Goal: Communication & Community: Answer question/provide support

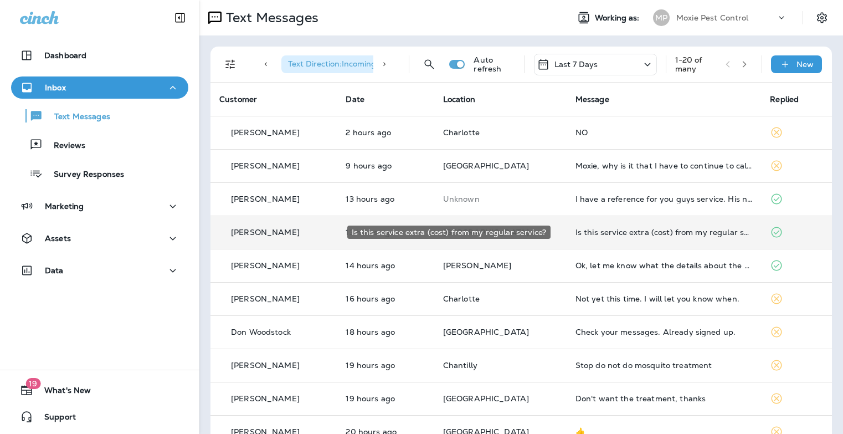
click at [611, 233] on div "Is this service extra (cost) from my regular service?" at bounding box center [663, 232] width 177 height 9
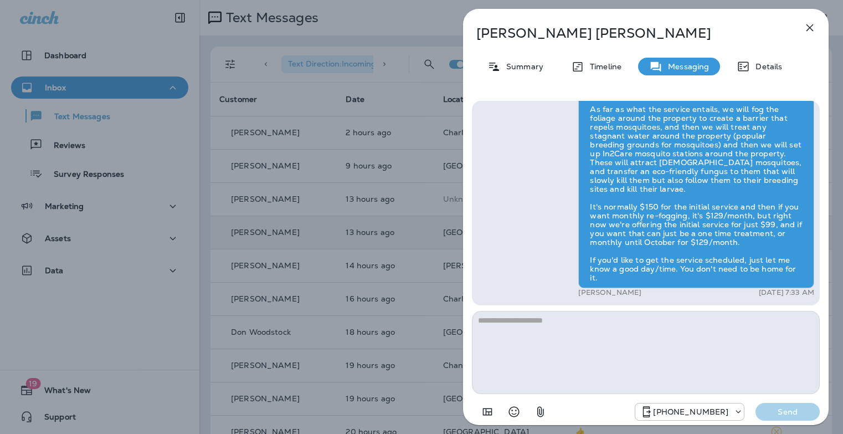
click at [810, 28] on icon "button" at bounding box center [809, 27] width 7 height 7
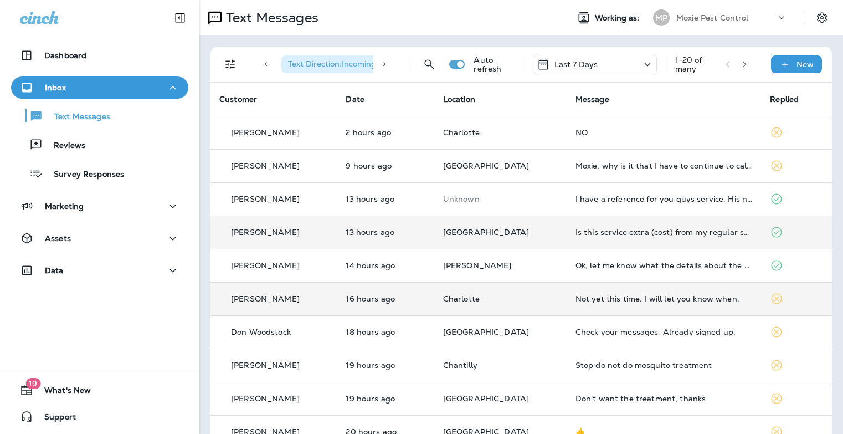
click at [583, 298] on div "Not yet this time. I will let you know when." at bounding box center [663, 298] width 177 height 9
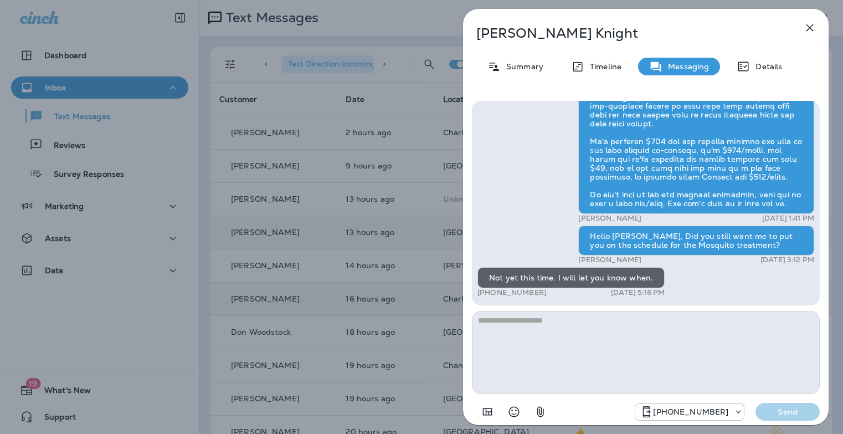
click at [806, 26] on icon "button" at bounding box center [809, 27] width 13 height 13
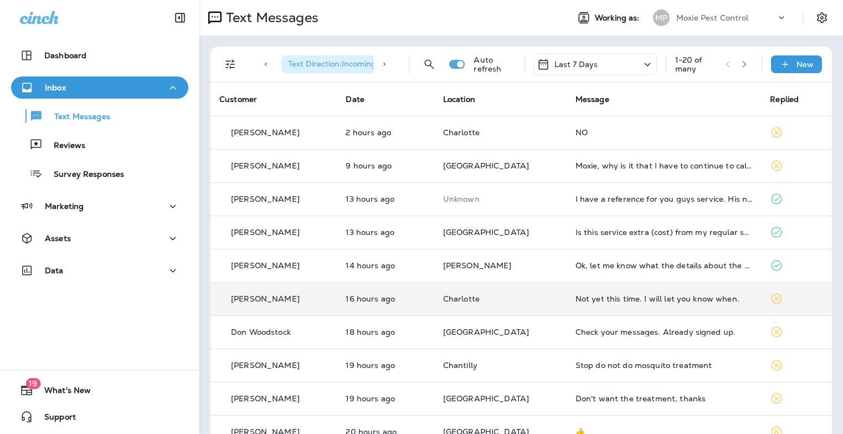
click at [740, 62] on icon "button" at bounding box center [744, 64] width 8 height 8
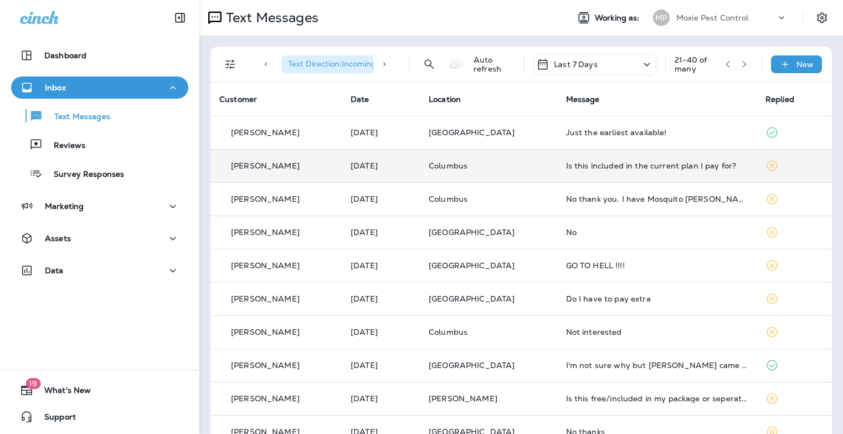
click at [661, 166] on div "Is this included in the current plan I pay for?" at bounding box center [657, 165] width 182 height 9
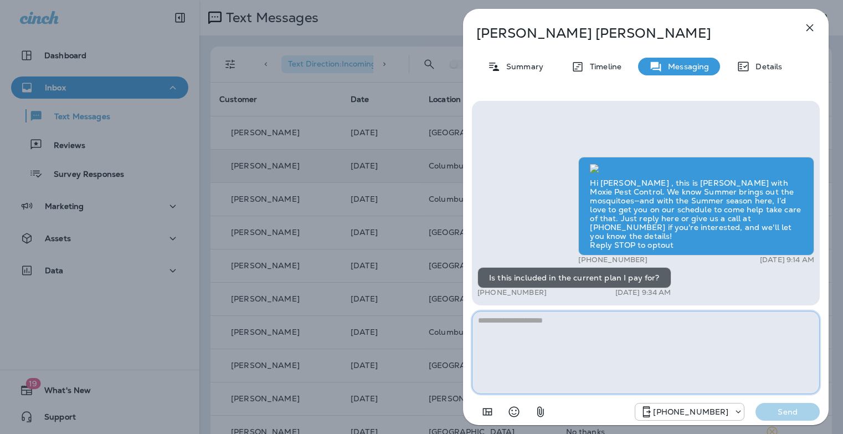
paste textarea "**********"
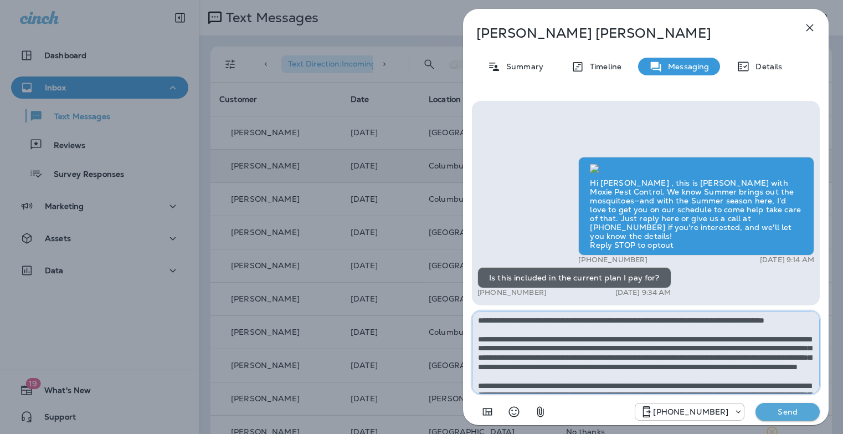
scroll to position [62, 0]
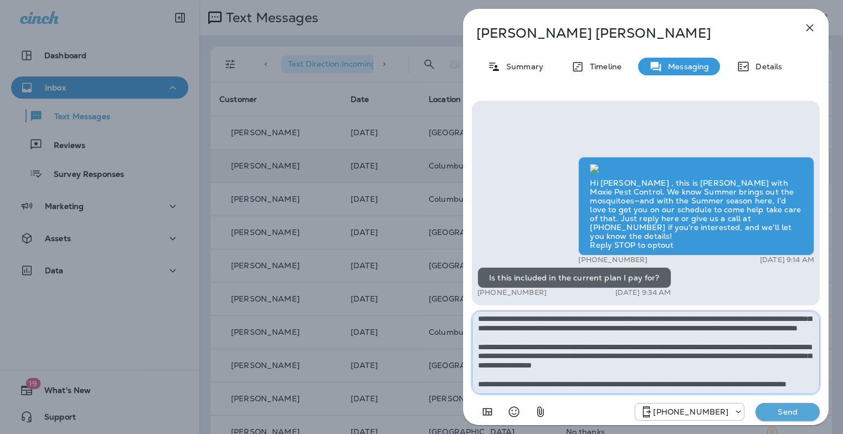
type textarea "**********"
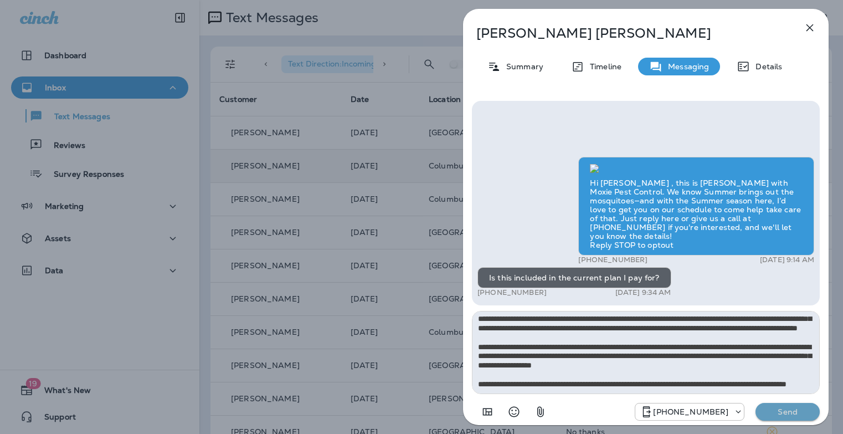
drag, startPoint x: 789, startPoint y: 414, endPoint x: 738, endPoint y: 419, distance: 51.1
click at [789, 414] on p "Send" at bounding box center [787, 411] width 47 height 10
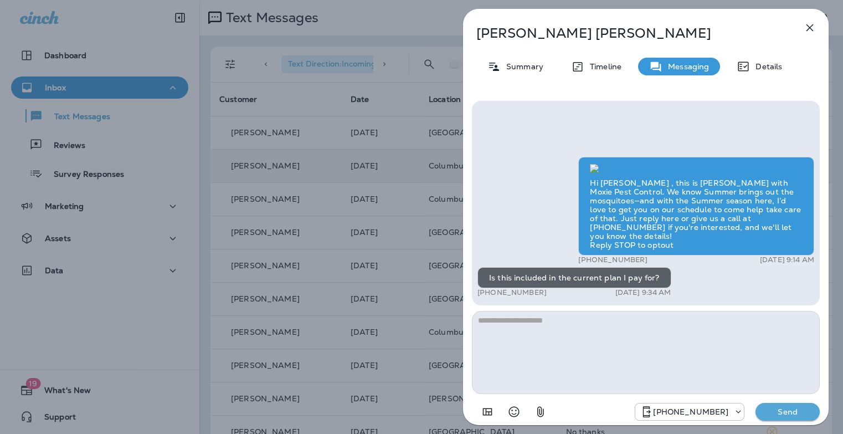
scroll to position [0, 0]
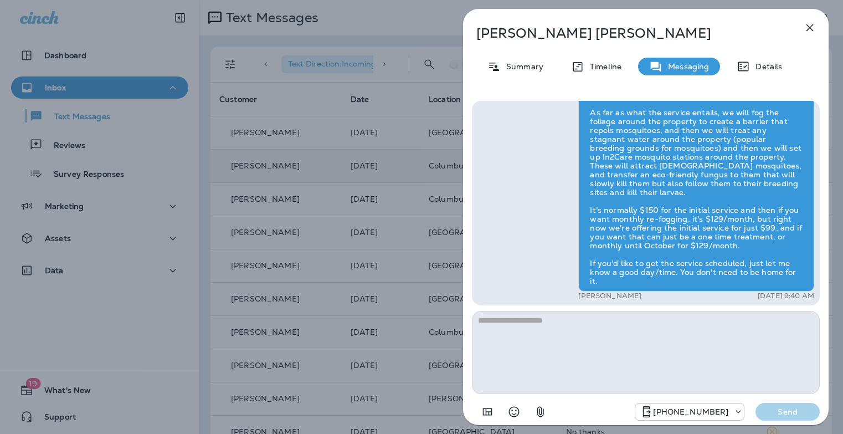
click at [343, 207] on div "[PERSON_NAME] Summary Timeline Messaging Details Hi [PERSON_NAME] , this is [PE…" at bounding box center [421, 217] width 843 height 434
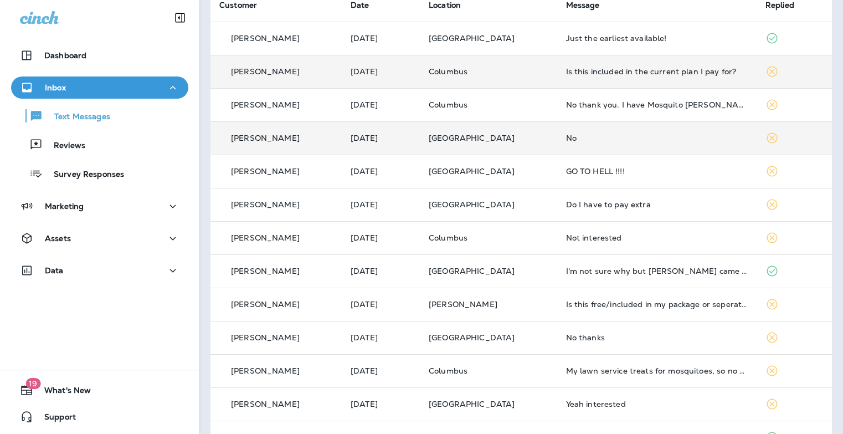
scroll to position [148, 0]
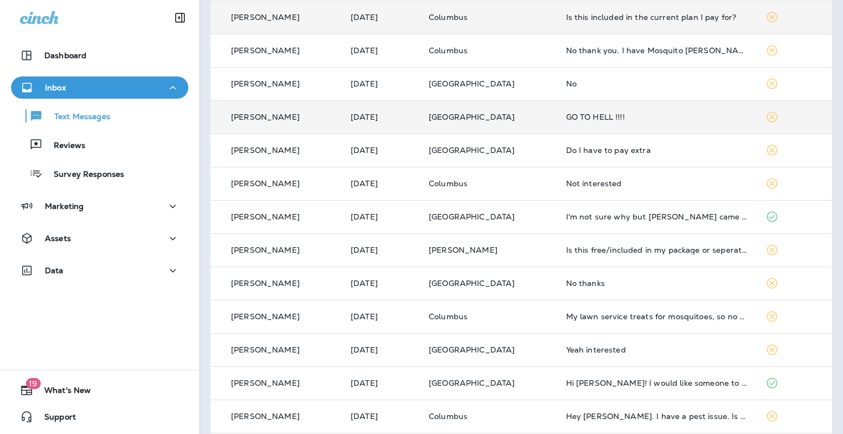
click at [611, 121] on td "GO TO HELL !!!!" at bounding box center [656, 116] width 199 height 33
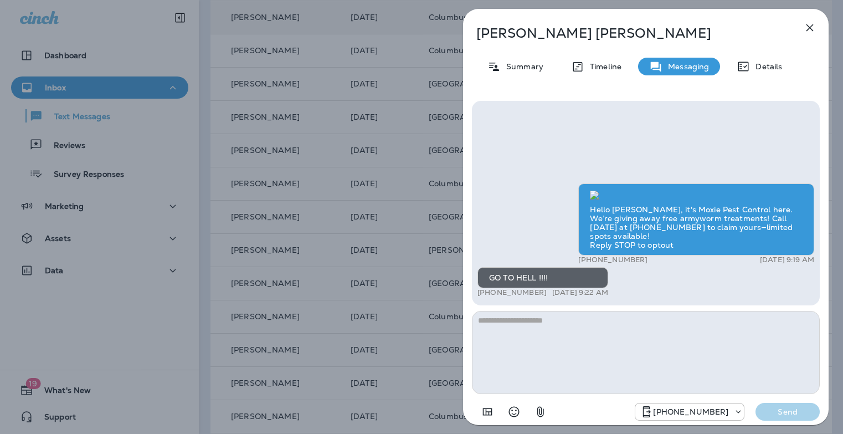
click at [811, 26] on icon "button" at bounding box center [809, 27] width 7 height 7
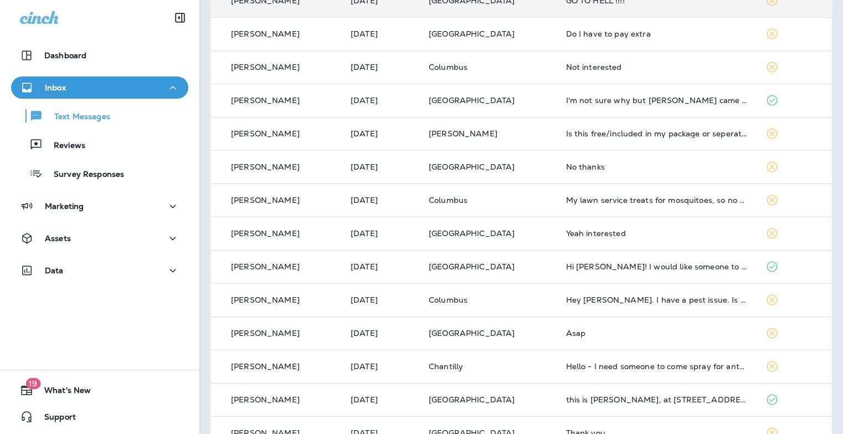
scroll to position [211, 0]
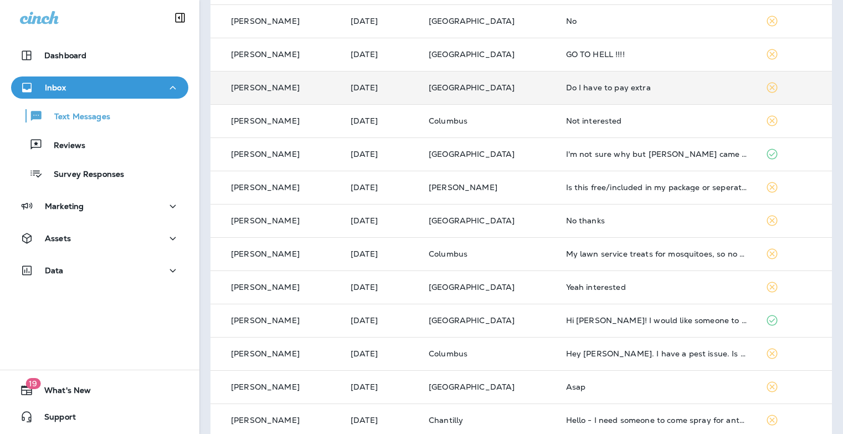
click at [626, 93] on td "Do I have to pay extra" at bounding box center [656, 87] width 199 height 33
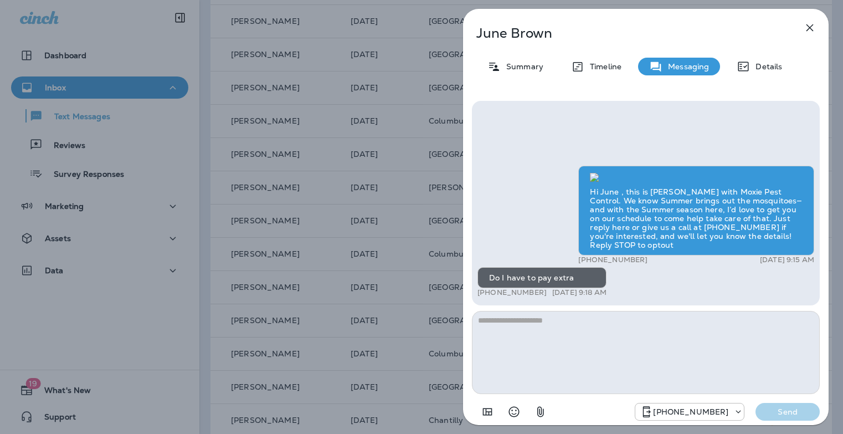
click at [604, 346] on textarea at bounding box center [646, 352] width 348 height 83
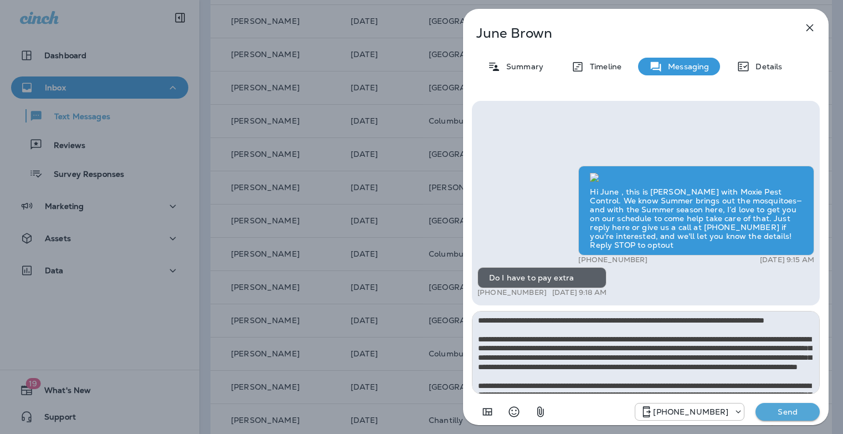
scroll to position [62, 0]
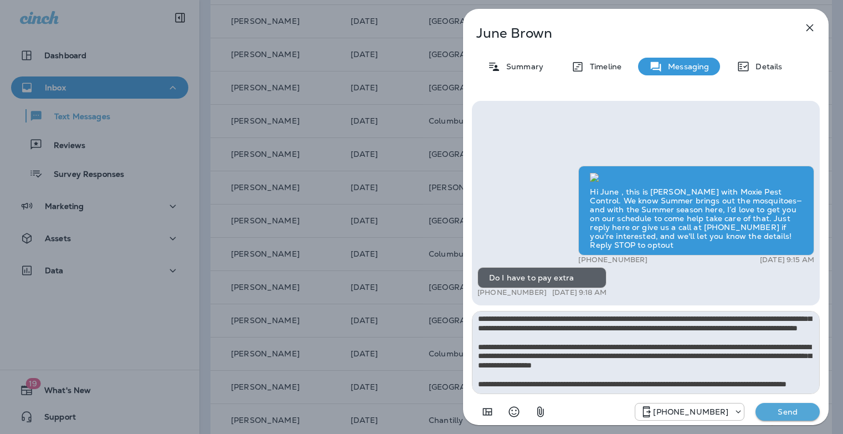
type textarea "**********"
drag, startPoint x: 783, startPoint y: 410, endPoint x: 614, endPoint y: 385, distance: 170.6
click at [783, 410] on p "Send" at bounding box center [787, 411] width 47 height 10
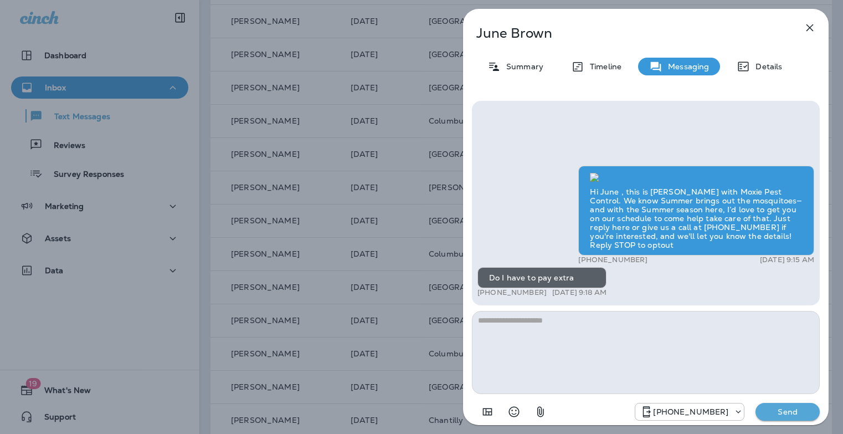
scroll to position [0, 0]
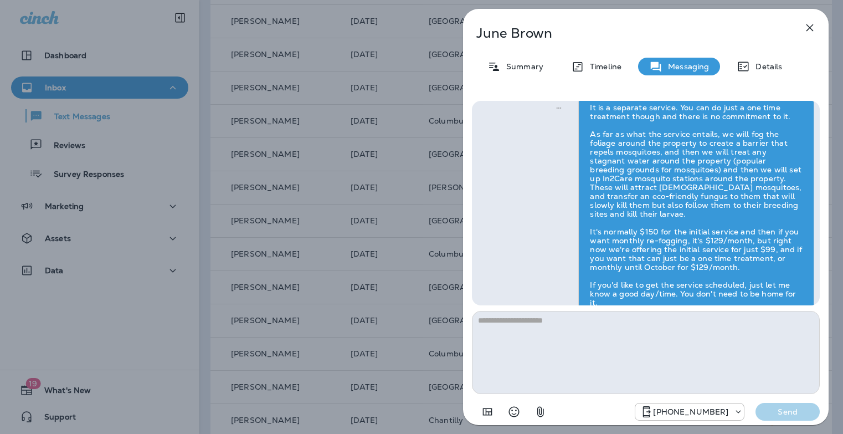
click at [407, 274] on div "[PERSON_NAME] Summary Timeline Messaging Details Hi June , this is [PERSON_NAME…" at bounding box center [421, 217] width 843 height 434
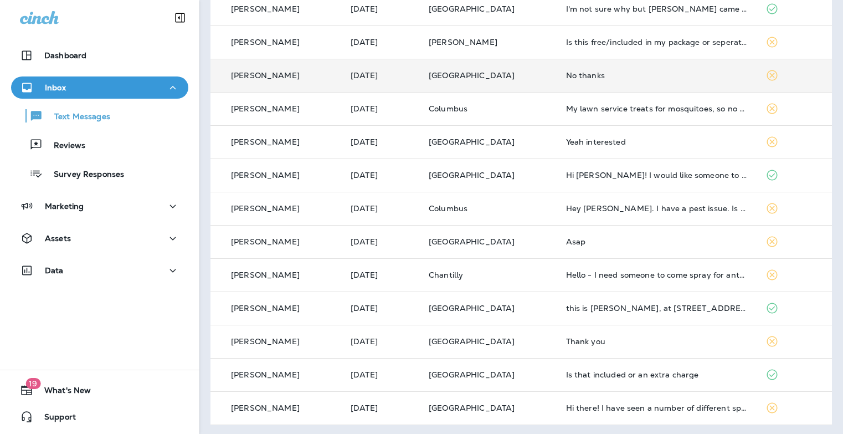
scroll to position [358, 0]
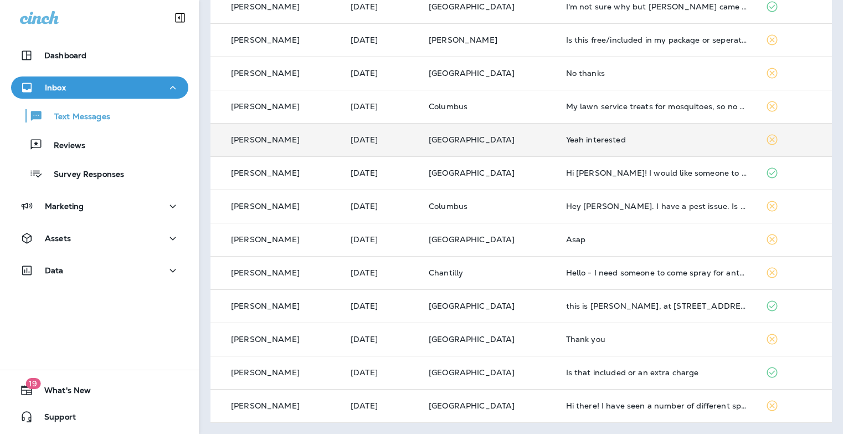
click at [600, 142] on div "Yeah interested" at bounding box center [657, 139] width 182 height 9
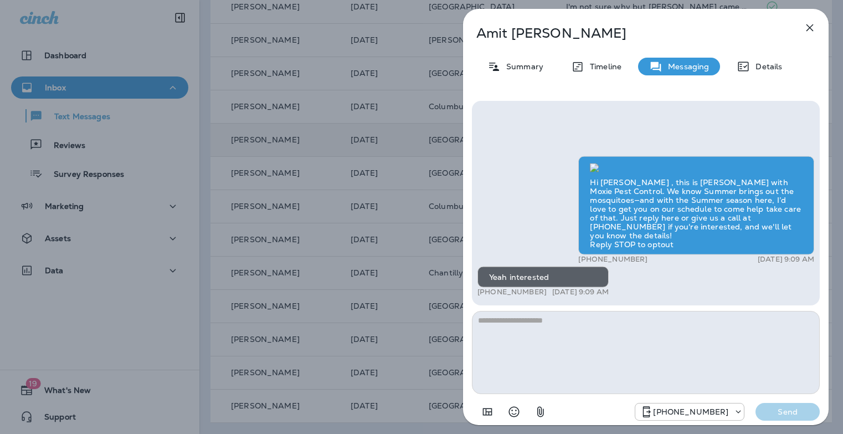
click at [567, 343] on textarea at bounding box center [646, 352] width 348 height 83
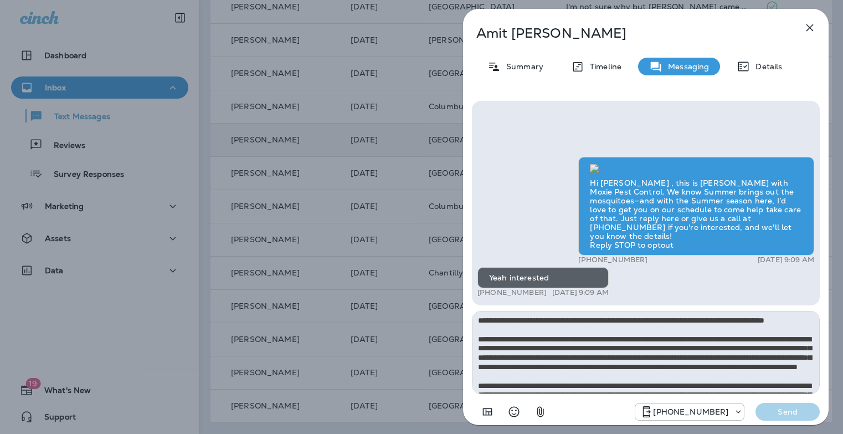
scroll to position [62, 0]
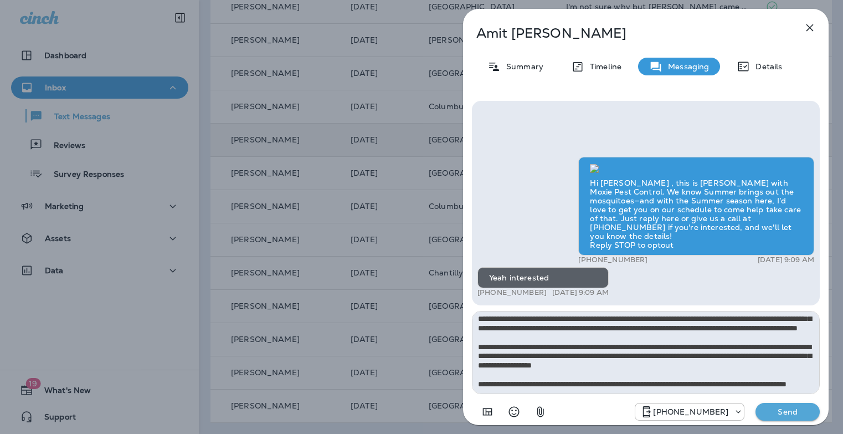
type textarea "**********"
click at [800, 408] on p "Send" at bounding box center [787, 411] width 47 height 10
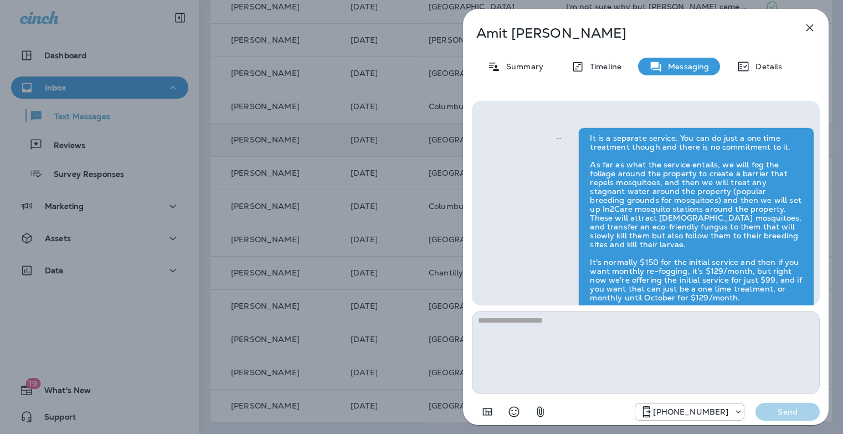
scroll to position [0, 0]
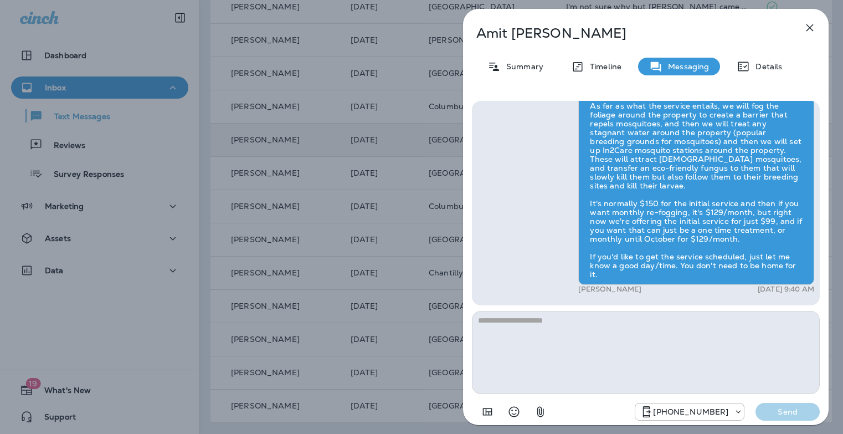
click at [436, 250] on div "[PERSON_NAME] Summary Timeline Messaging Details Hi Amit , this is [PERSON_NAME…" at bounding box center [421, 217] width 843 height 434
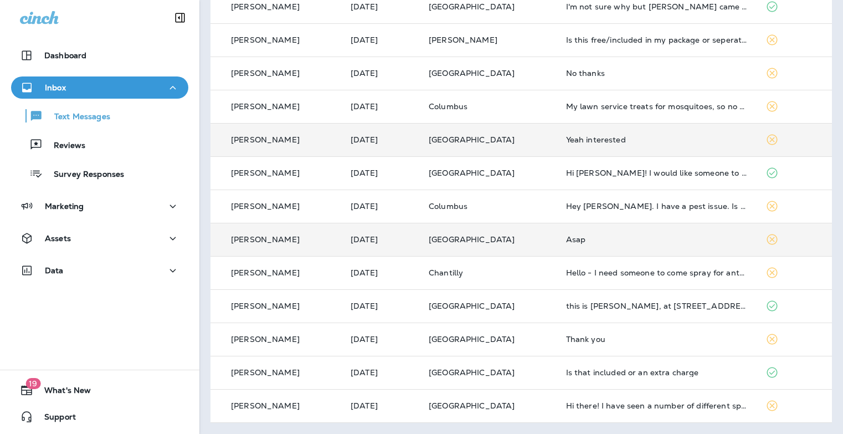
click at [621, 246] on td "Asap" at bounding box center [656, 239] width 199 height 33
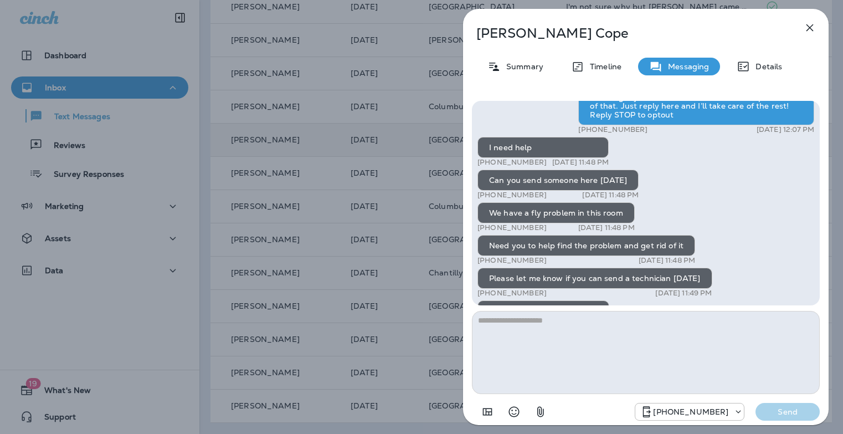
scroll to position [-139, 0]
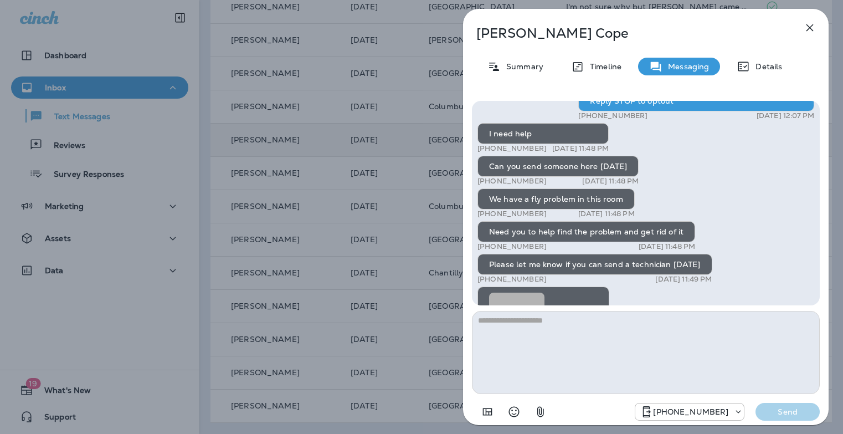
click at [807, 25] on icon "button" at bounding box center [809, 27] width 13 height 13
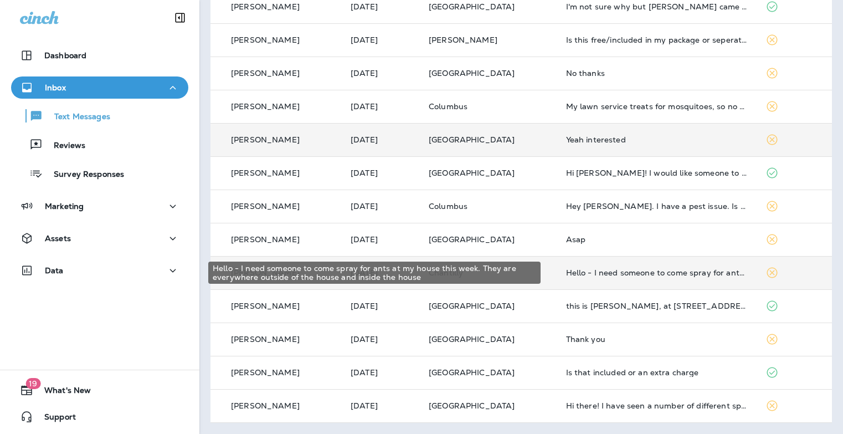
click at [625, 275] on div "Hello - I need someone to come spray for ants at my house this week. They are e…" at bounding box center [657, 272] width 182 height 9
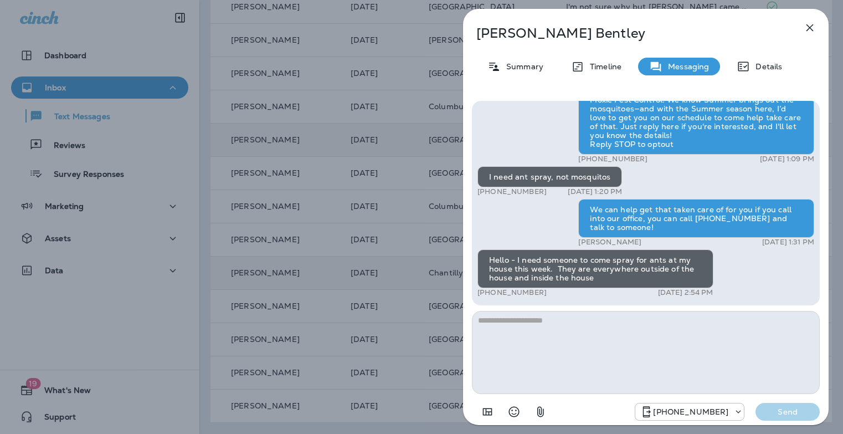
click at [808, 28] on icon "button" at bounding box center [809, 27] width 7 height 7
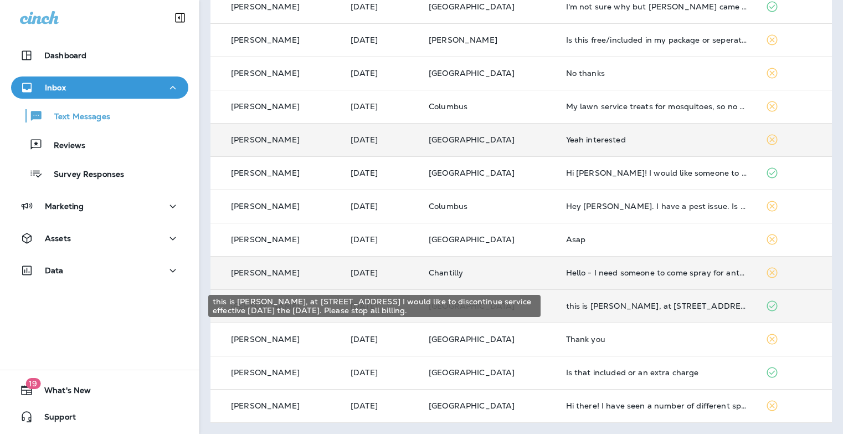
click at [601, 302] on div "this is [PERSON_NAME], at [STREET_ADDRESS] I would like to discontinue service …" at bounding box center [657, 305] width 182 height 9
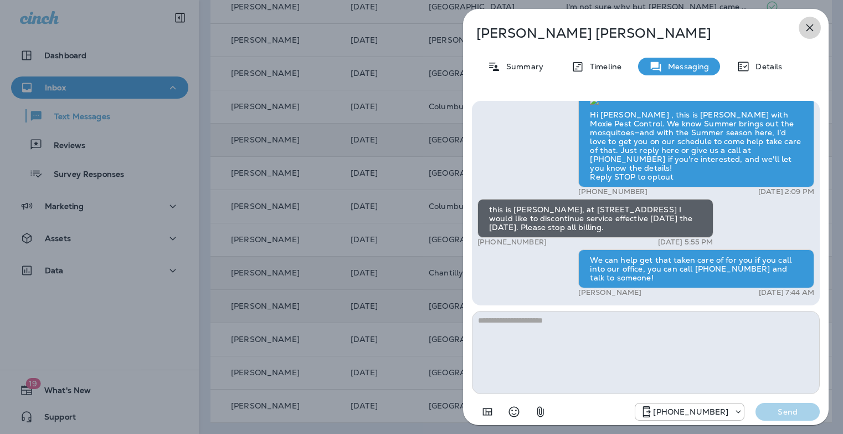
click at [811, 30] on icon "button" at bounding box center [809, 27] width 13 height 13
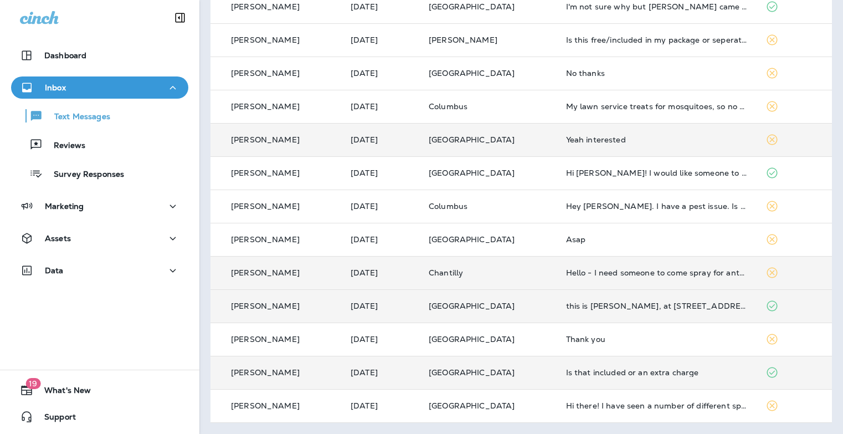
click at [581, 374] on div "Is that included or an extra charge" at bounding box center [657, 372] width 182 height 9
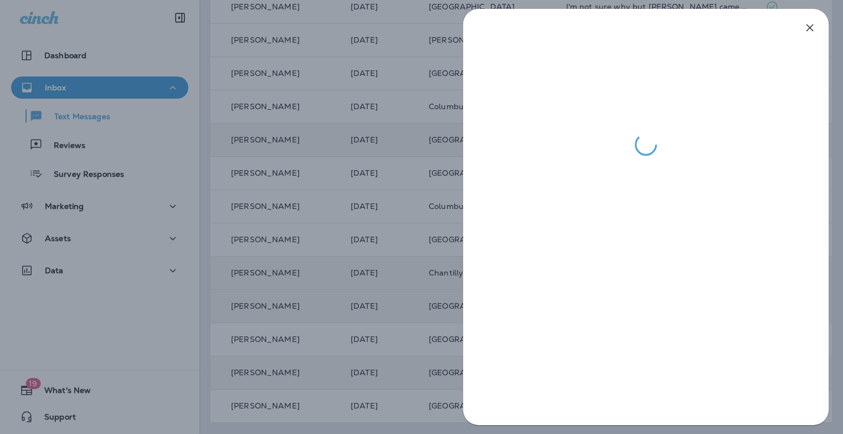
click at [383, 348] on div at bounding box center [421, 217] width 843 height 434
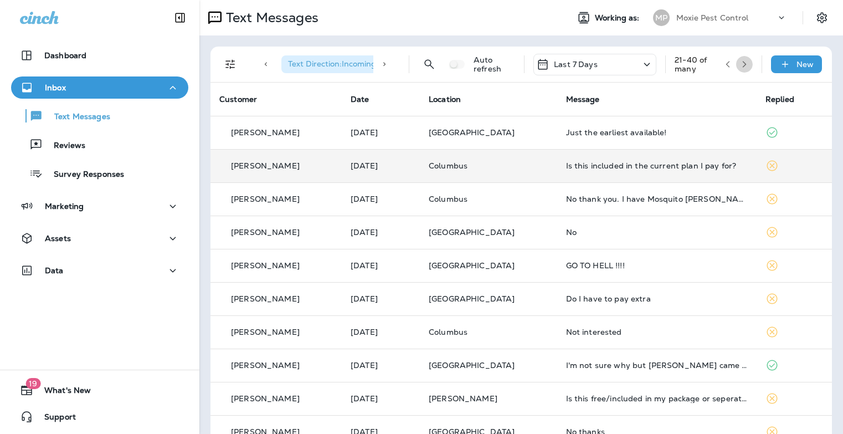
click at [740, 68] on icon "button" at bounding box center [744, 64] width 8 height 8
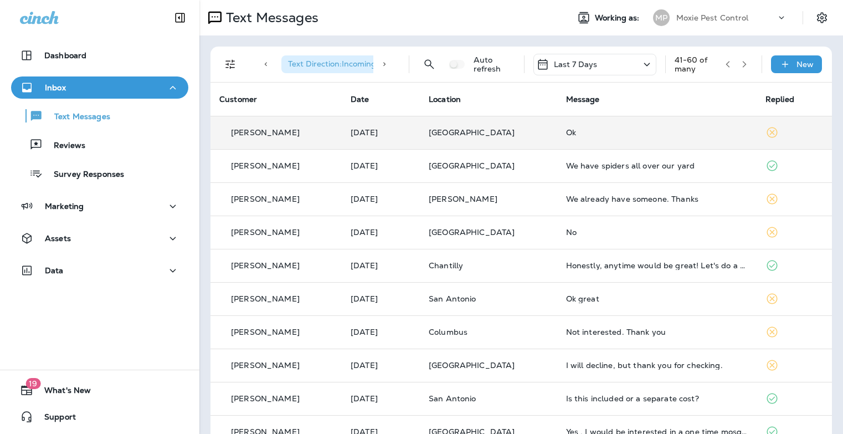
click at [593, 135] on div "Ok" at bounding box center [657, 132] width 182 height 9
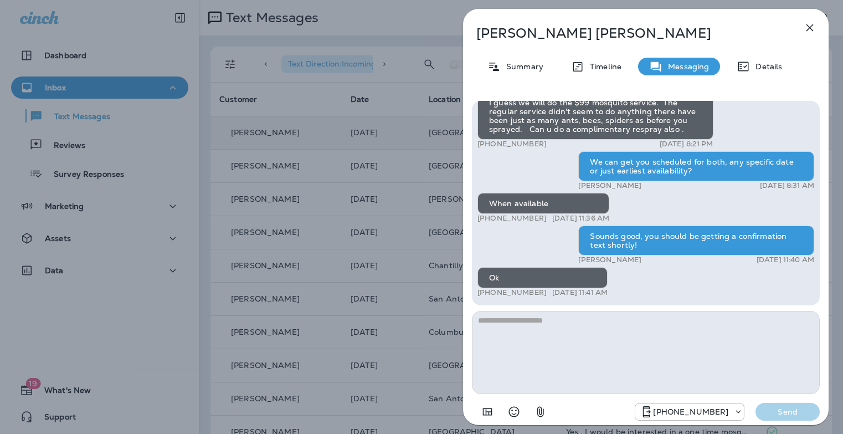
click at [806, 30] on icon "button" at bounding box center [809, 27] width 7 height 7
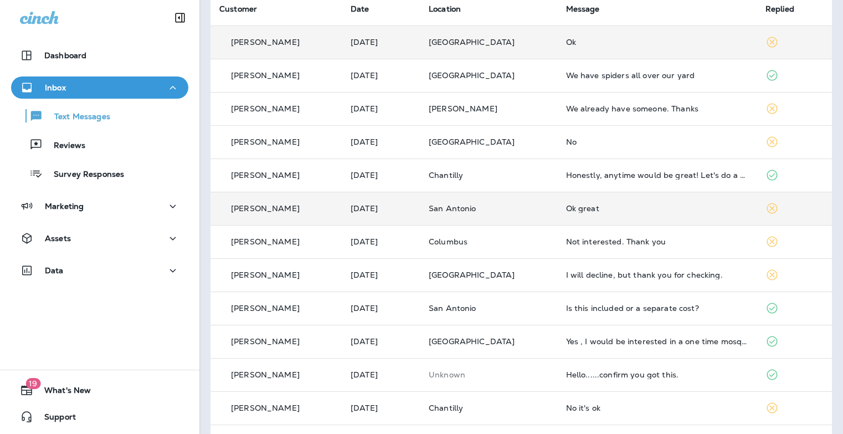
scroll to position [144, 0]
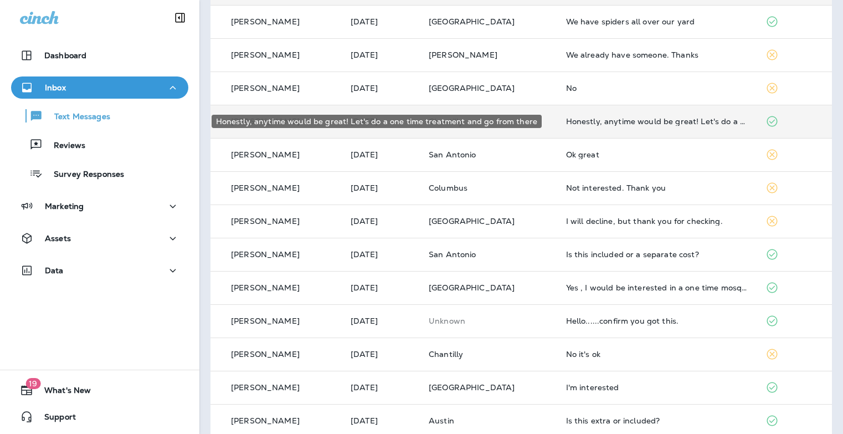
click at [651, 121] on div "Honestly, anytime would be great! Let's do a one time treatment and go from the…" at bounding box center [657, 121] width 182 height 9
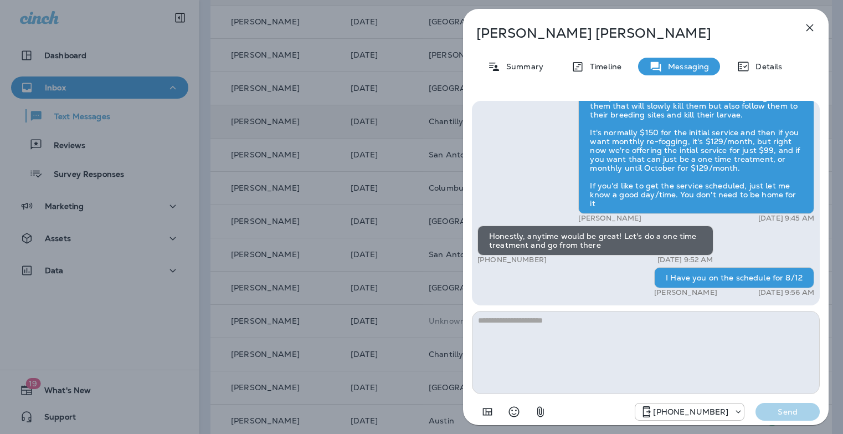
click at [808, 25] on icon "button" at bounding box center [809, 27] width 13 height 13
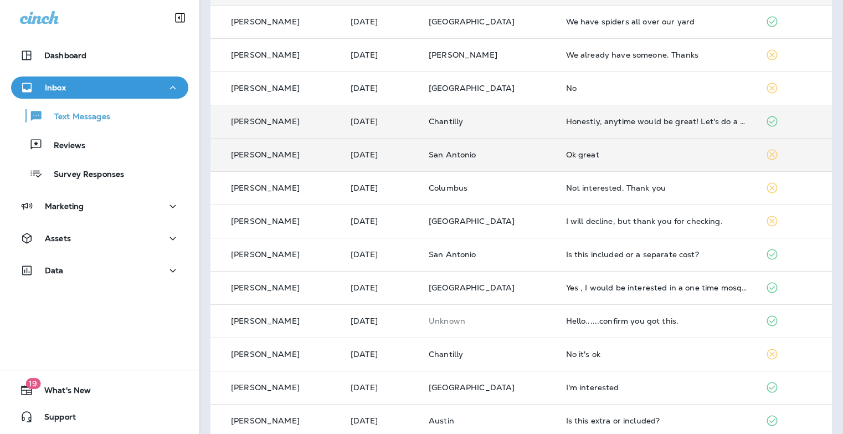
click at [584, 166] on td "Ok great" at bounding box center [656, 154] width 199 height 33
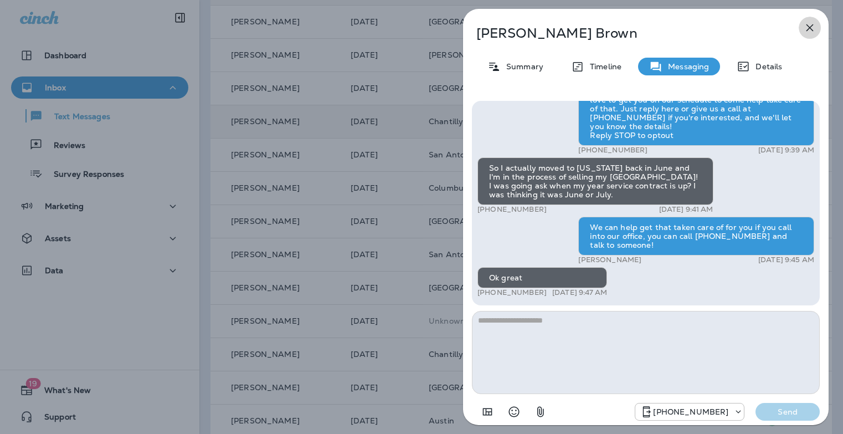
click at [806, 28] on icon "button" at bounding box center [809, 27] width 13 height 13
